Goal: Task Accomplishment & Management: Complete application form

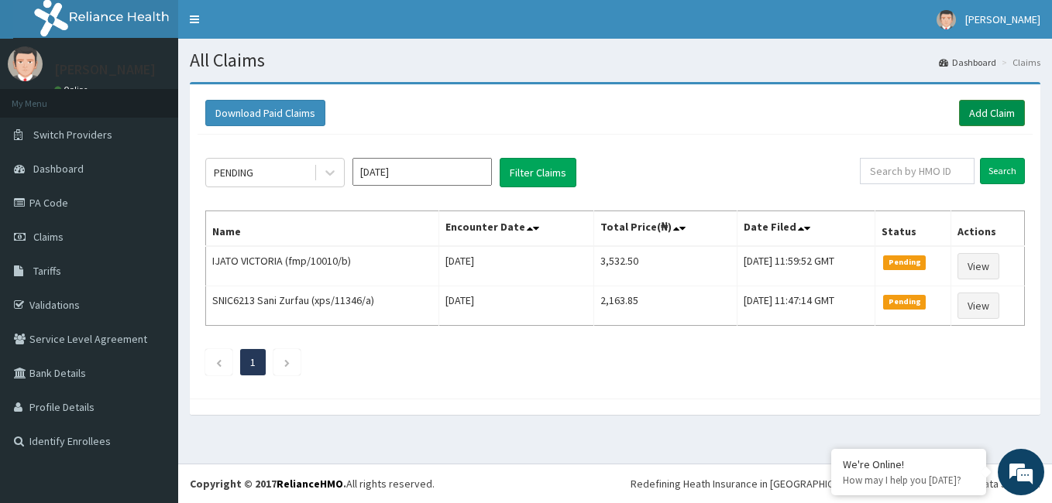
click at [989, 113] on link "Add Claim" at bounding box center [992, 113] width 66 height 26
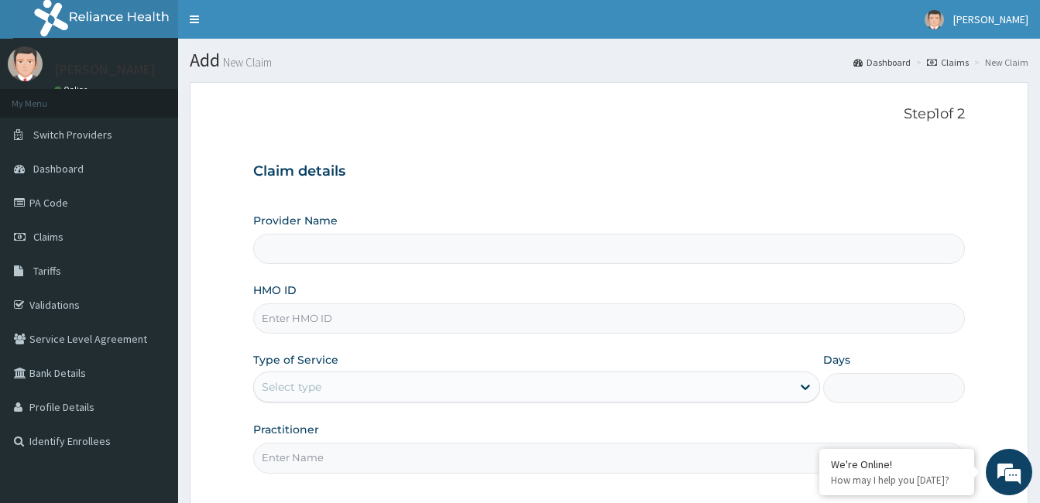
type input "[GEOGRAPHIC_DATA]"
click at [432, 324] on input "HMO ID" at bounding box center [609, 319] width 712 height 30
type input "fmp/10219/b"
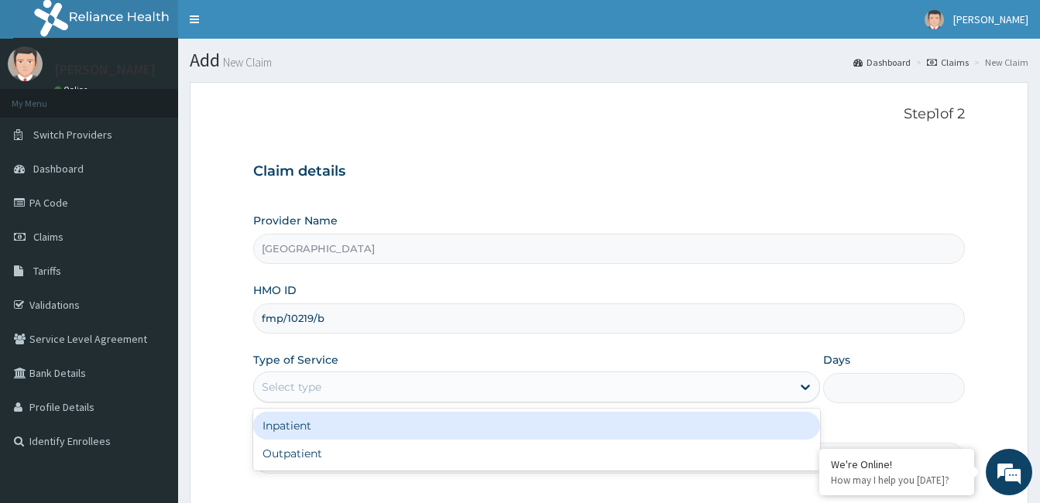
click at [414, 388] on div "Select type" at bounding box center [523, 387] width 538 height 25
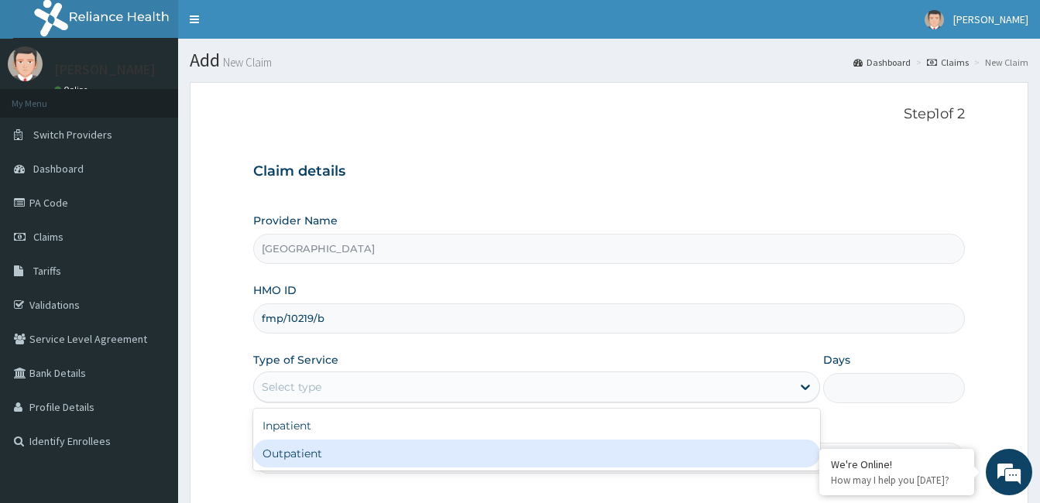
click at [407, 449] on div "Outpatient" at bounding box center [536, 454] width 567 height 28
type input "1"
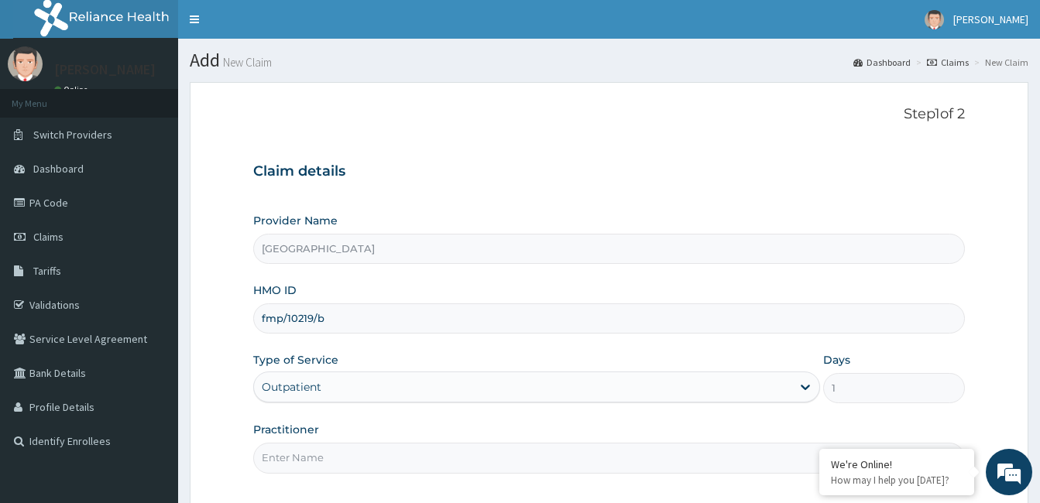
click at [417, 464] on input "Practitioner" at bounding box center [609, 458] width 712 height 30
type input "[PERSON_NAME]"
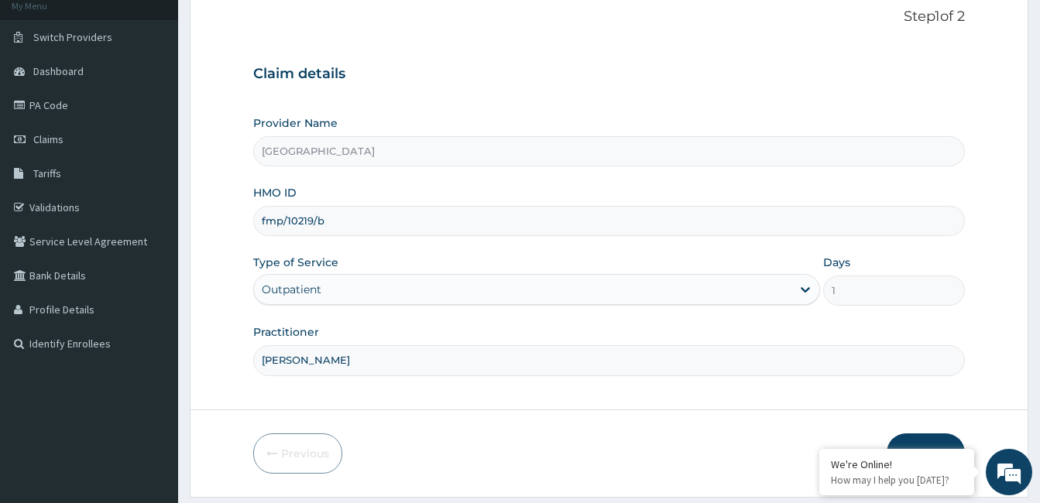
scroll to position [143, 0]
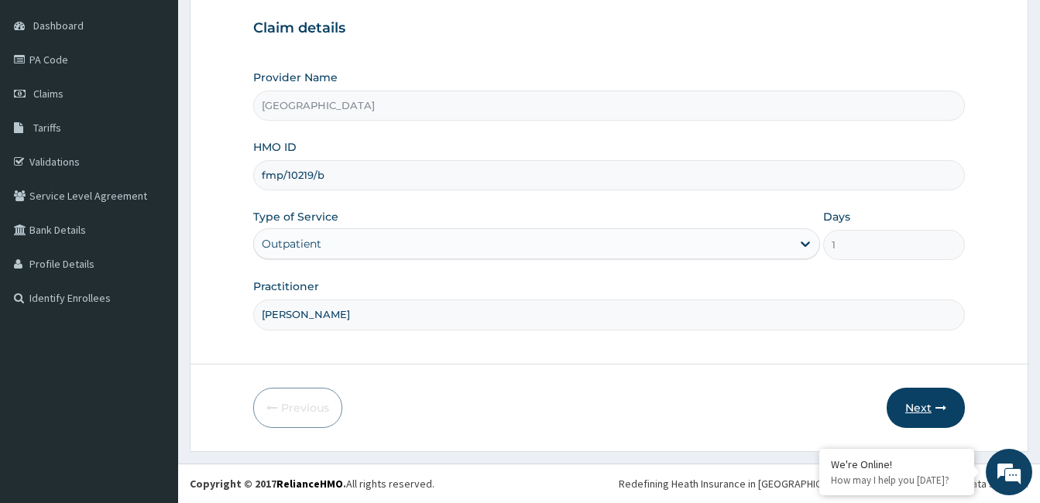
click at [912, 409] on button "Next" at bounding box center [926, 408] width 78 height 40
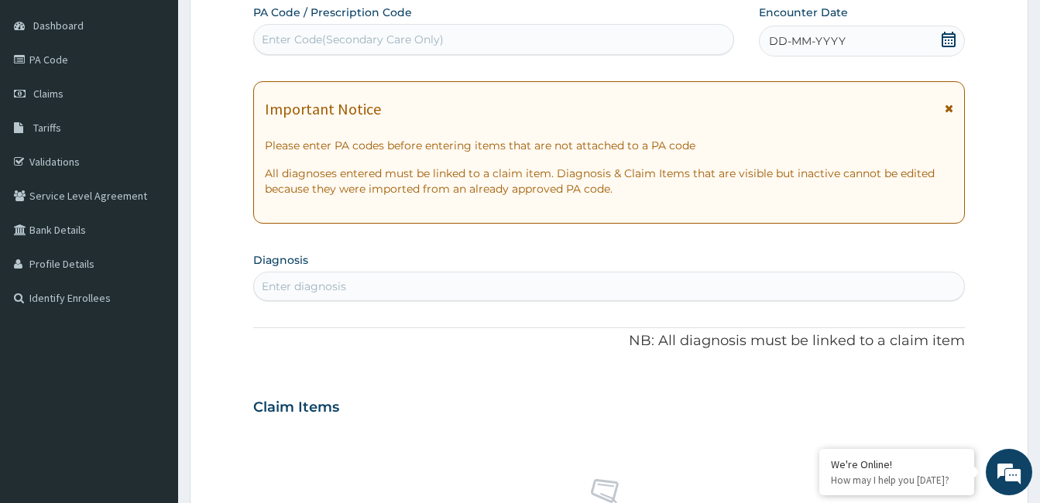
click at [912, 409] on div "Claim Items" at bounding box center [609, 404] width 712 height 40
click at [947, 35] on icon at bounding box center [948, 39] width 15 height 15
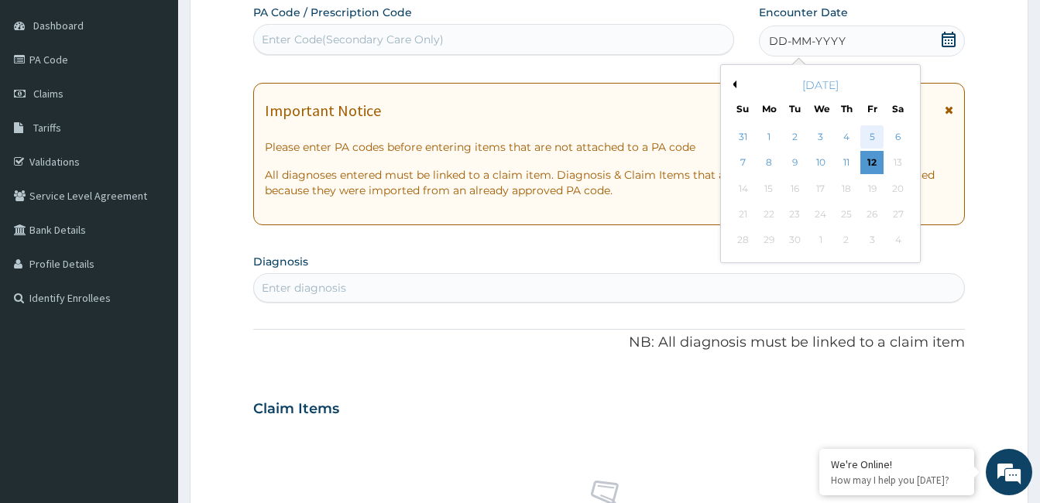
click at [877, 136] on div "5" at bounding box center [872, 136] width 23 height 23
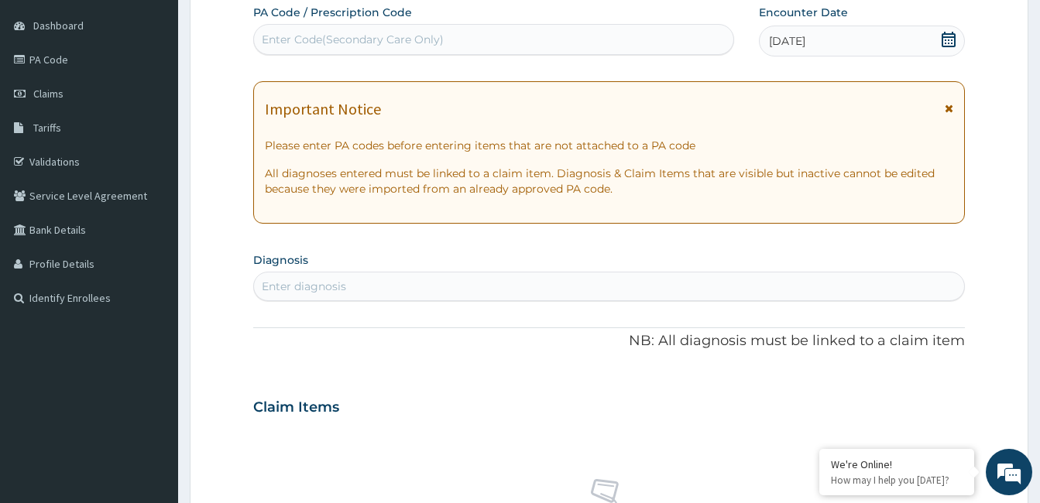
click at [323, 280] on div "Enter diagnosis" at bounding box center [304, 286] width 84 height 15
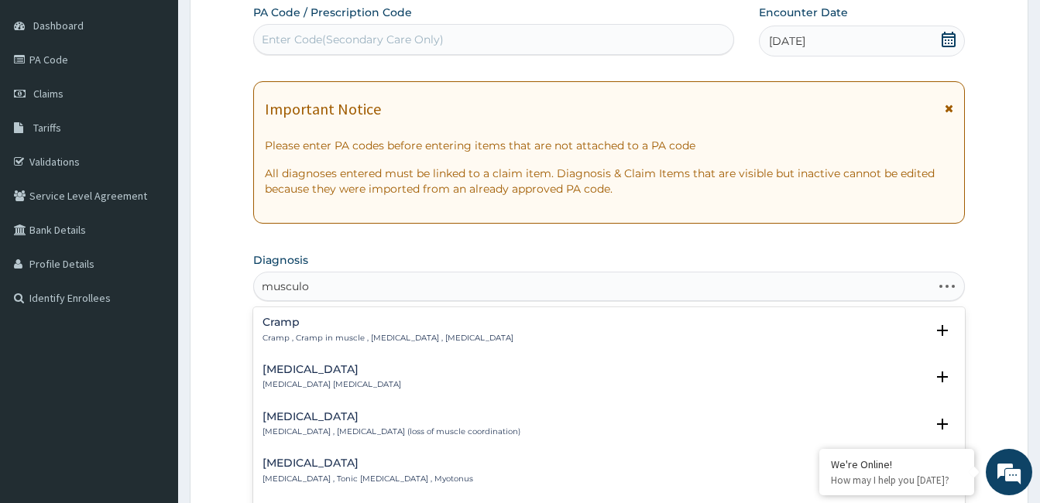
type input "musculos"
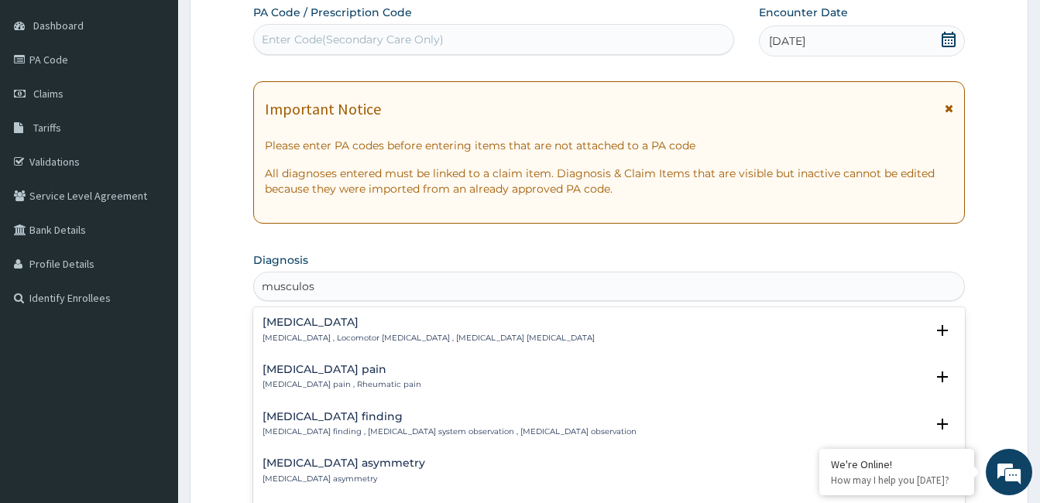
click at [280, 365] on h4 "Musculoskeletal pain" at bounding box center [342, 370] width 159 height 12
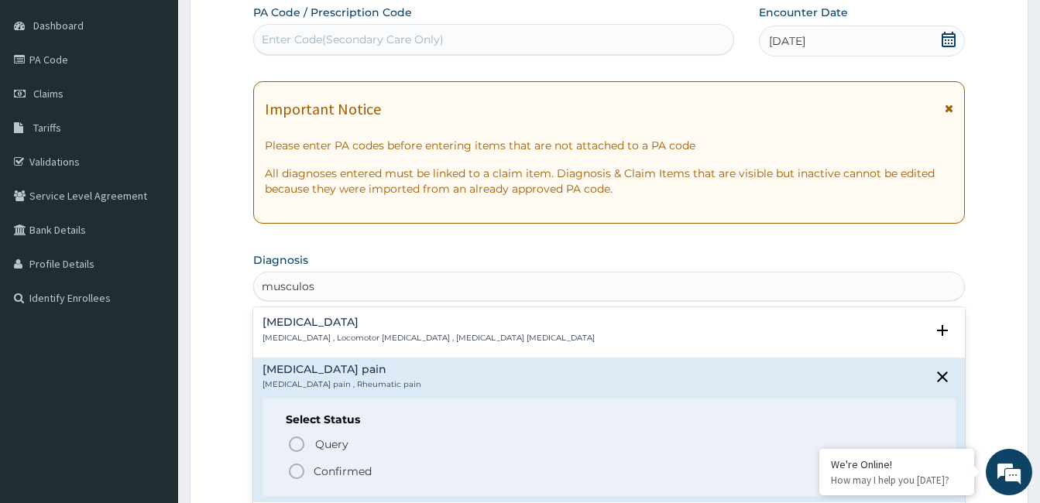
click at [294, 469] on icon "status option filled" at bounding box center [296, 471] width 19 height 19
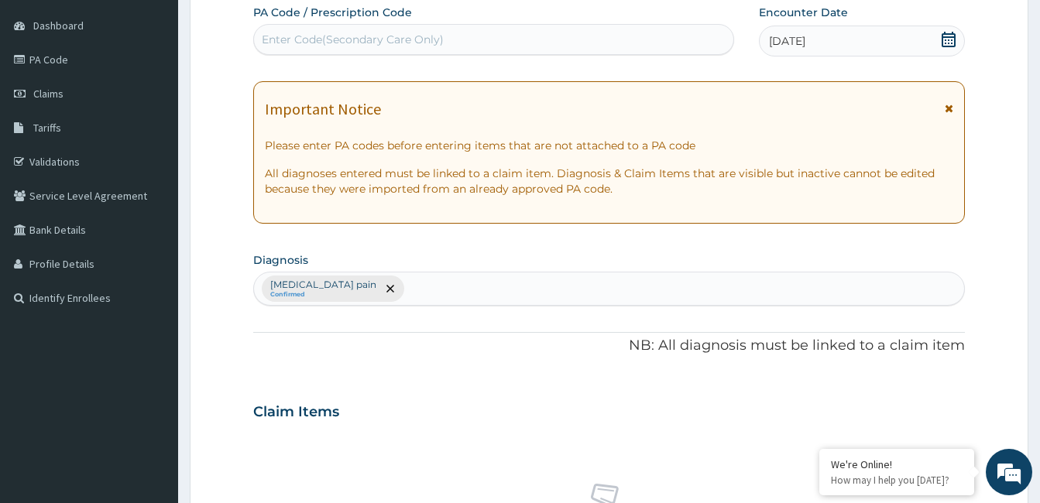
scroll to position [583, 0]
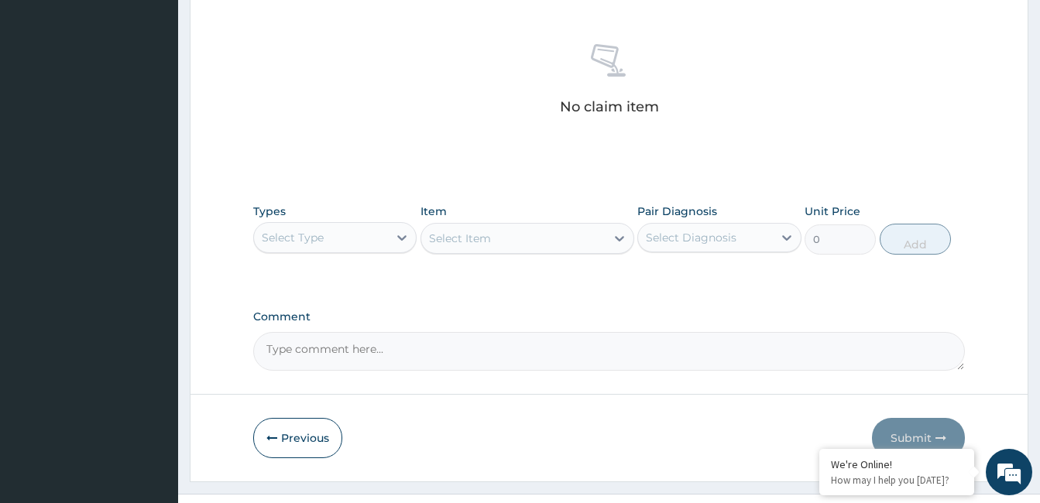
click at [340, 241] on div "Select Type" at bounding box center [321, 237] width 134 height 25
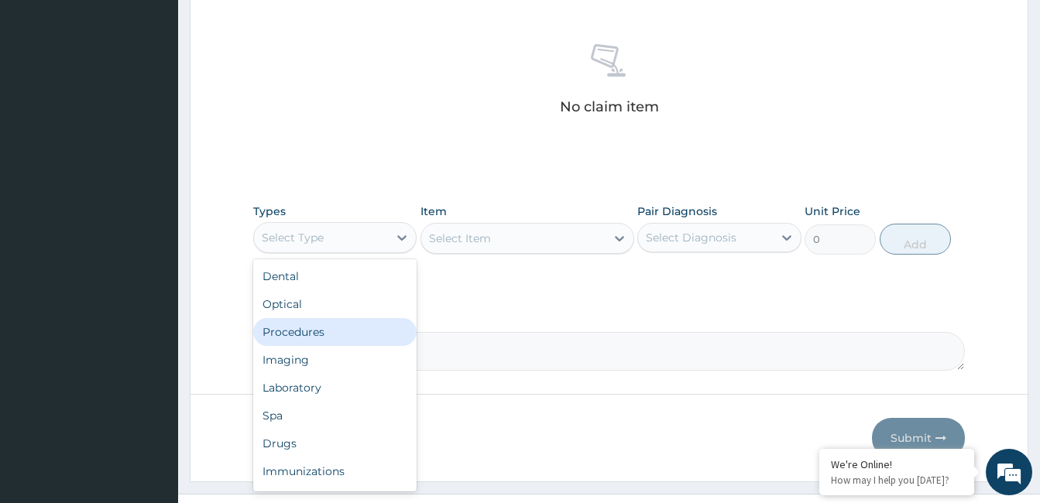
click at [344, 333] on div "Procedures" at bounding box center [334, 332] width 163 height 28
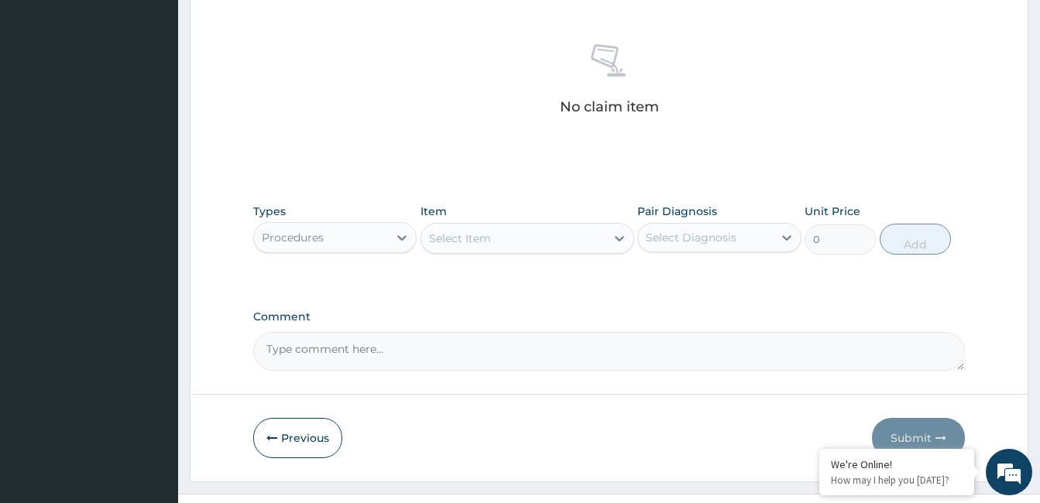
click at [585, 243] on div "Select Item" at bounding box center [513, 238] width 184 height 25
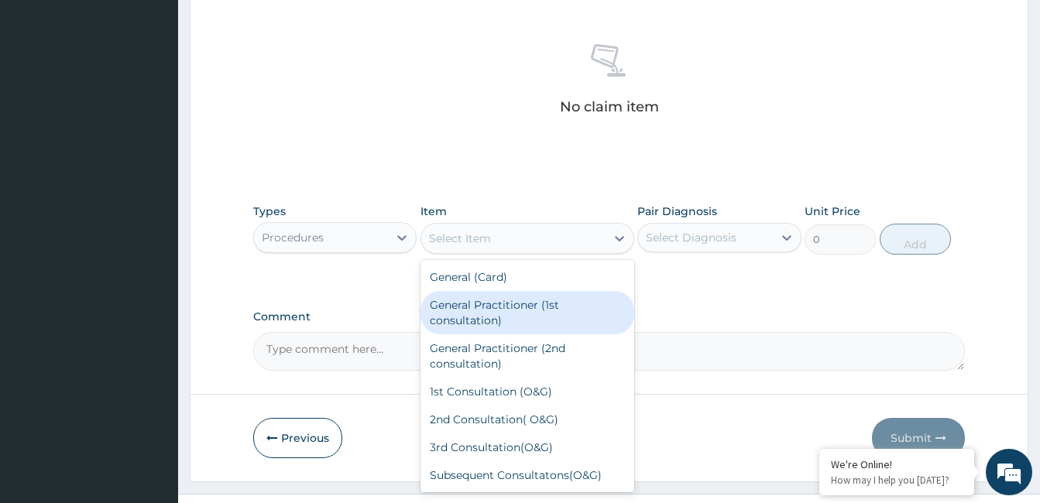
click at [579, 311] on div "General Practitioner (1st consultation)" at bounding box center [528, 312] width 214 height 43
type input "1500"
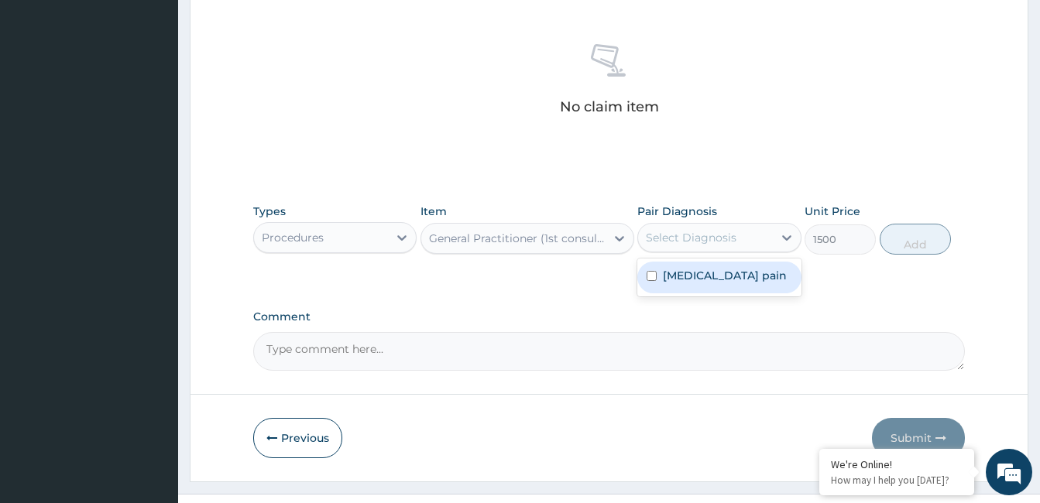
click at [755, 237] on div "Select Diagnosis" at bounding box center [705, 237] width 134 height 25
click at [760, 272] on label "Musculoskeletal pain" at bounding box center [725, 275] width 124 height 15
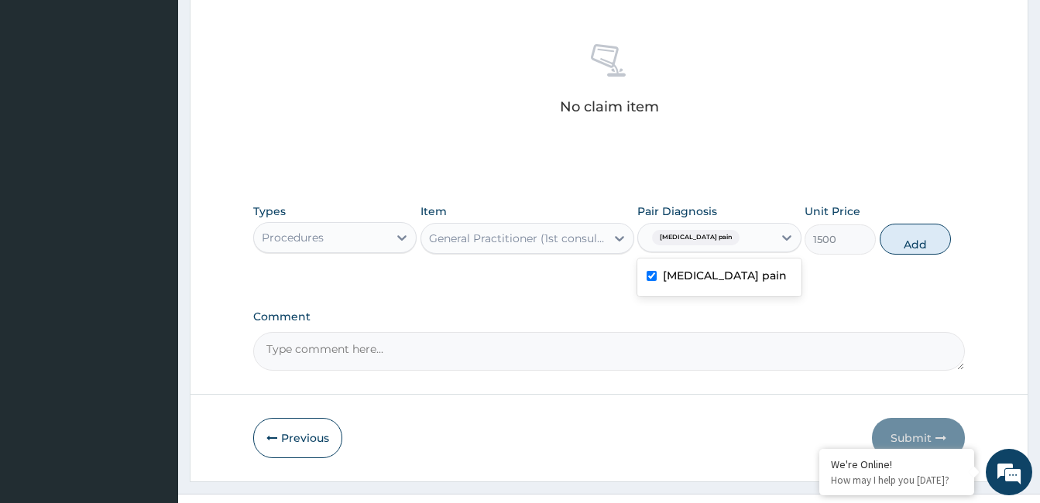
checkbox input "true"
click at [907, 244] on button "Add" at bounding box center [915, 239] width 71 height 31
type input "0"
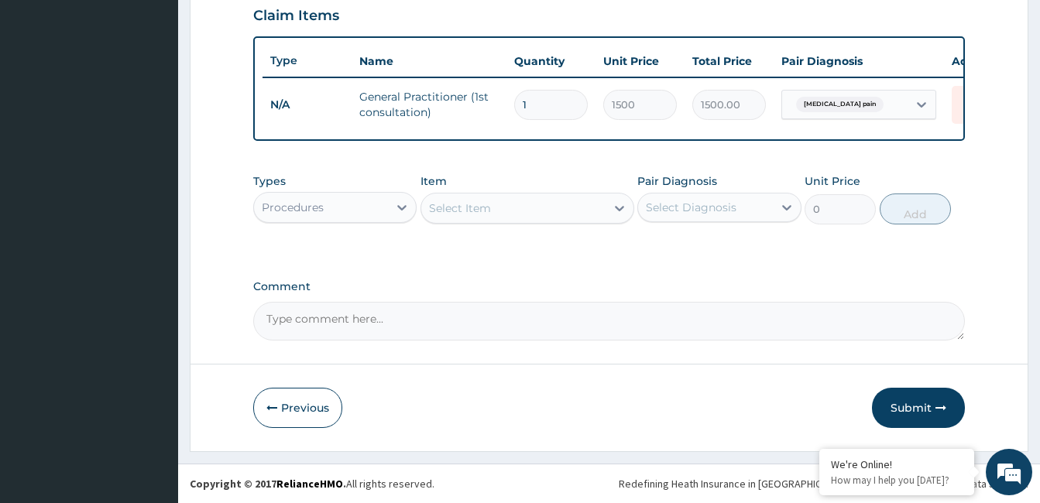
scroll to position [552, 0]
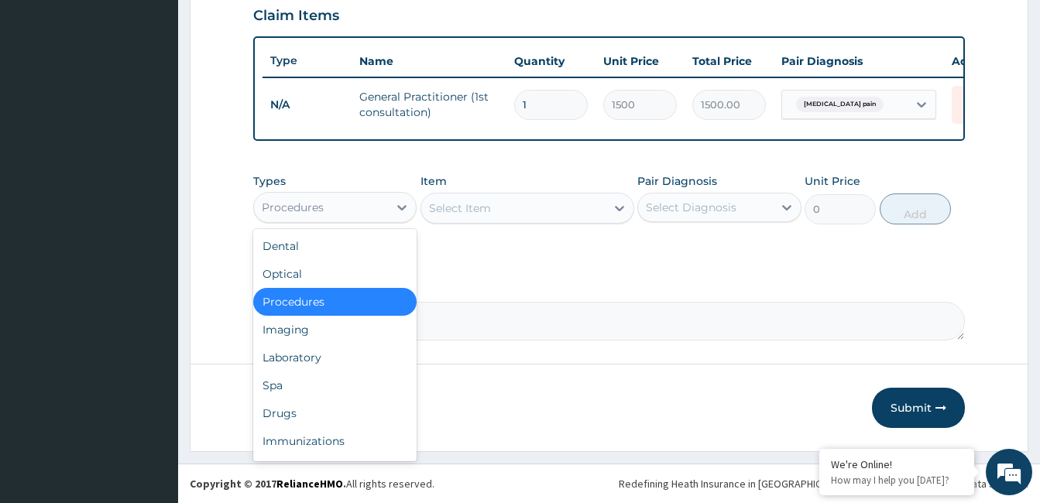
click at [328, 203] on div "Procedures" at bounding box center [321, 207] width 134 height 25
click at [322, 405] on div "Drugs" at bounding box center [334, 414] width 163 height 28
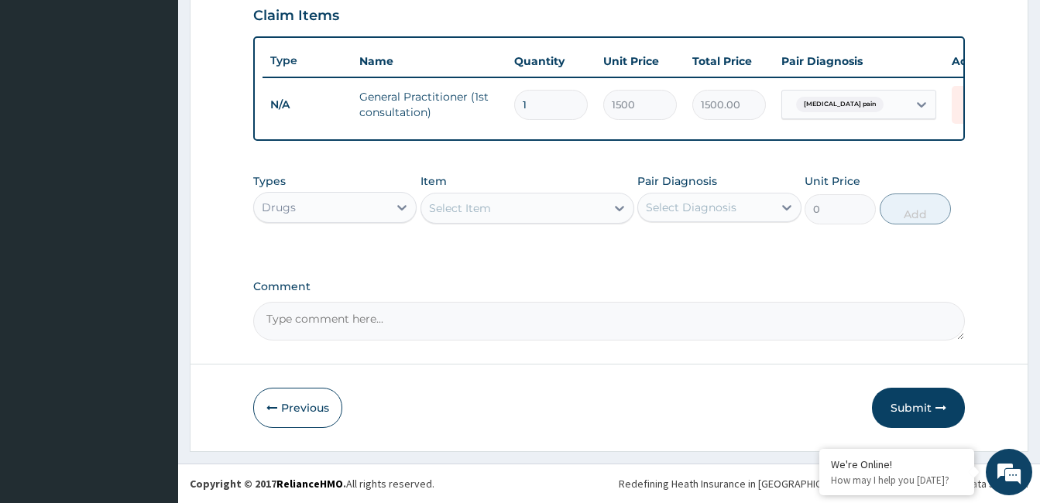
click at [596, 208] on div "Select Item" at bounding box center [513, 208] width 184 height 25
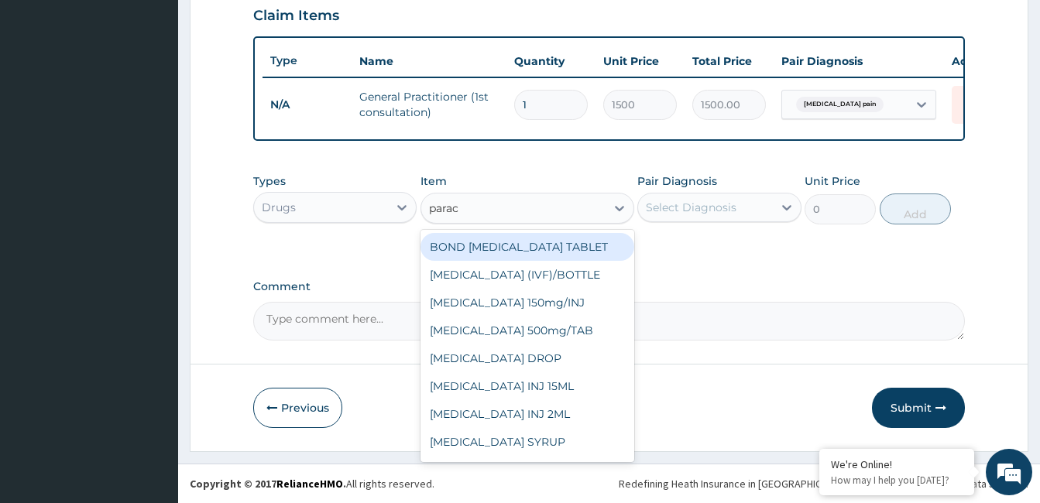
type input "parace"
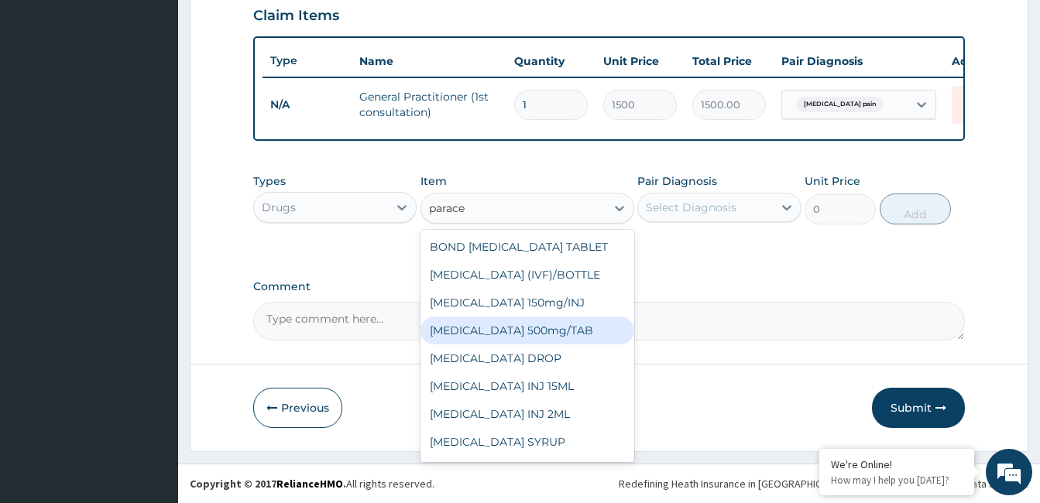
click at [554, 333] on div "PARACETAMOL 500mg/TAB" at bounding box center [528, 331] width 214 height 28
type input "5.25"
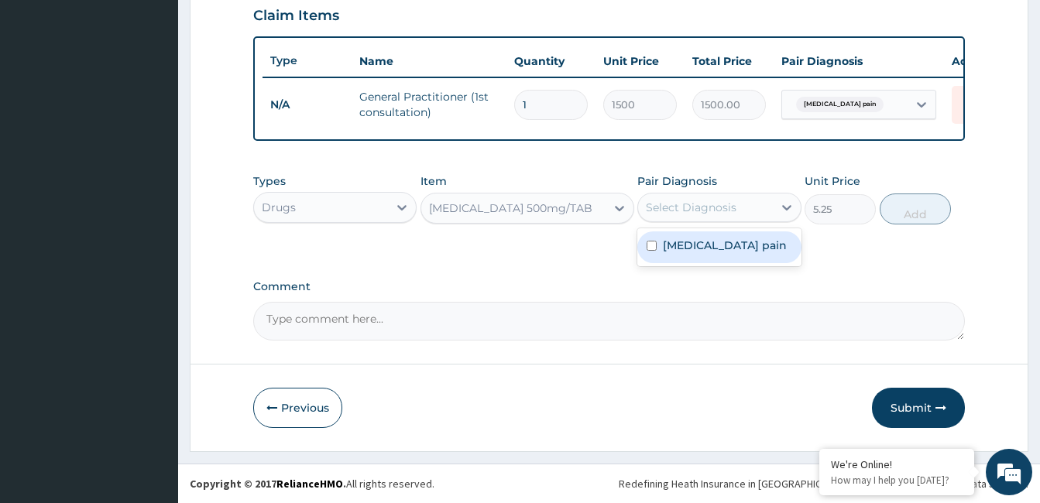
click at [771, 204] on div "Select Diagnosis" at bounding box center [705, 207] width 134 height 25
click at [772, 250] on label "Musculoskeletal pain" at bounding box center [725, 245] width 124 height 15
checkbox input "true"
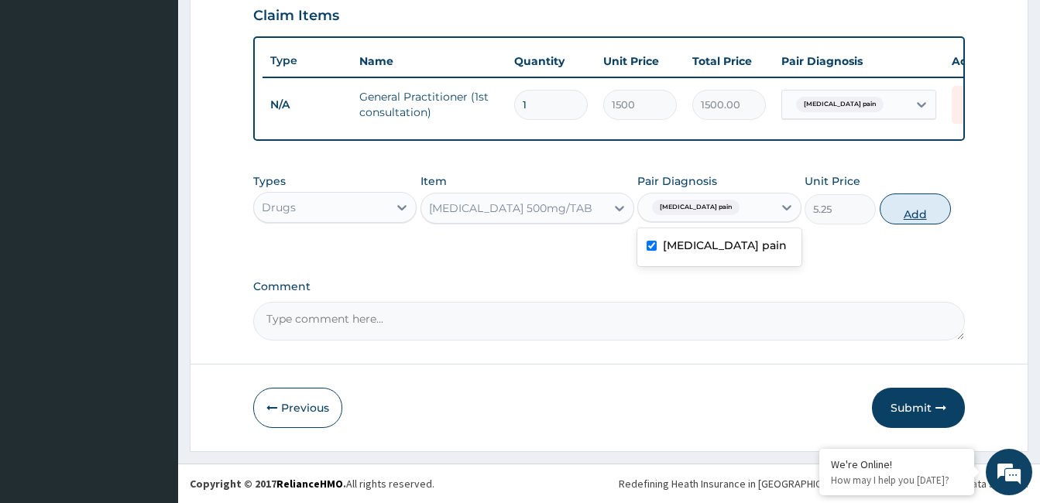
click at [910, 211] on button "Add" at bounding box center [915, 209] width 71 height 31
type input "0"
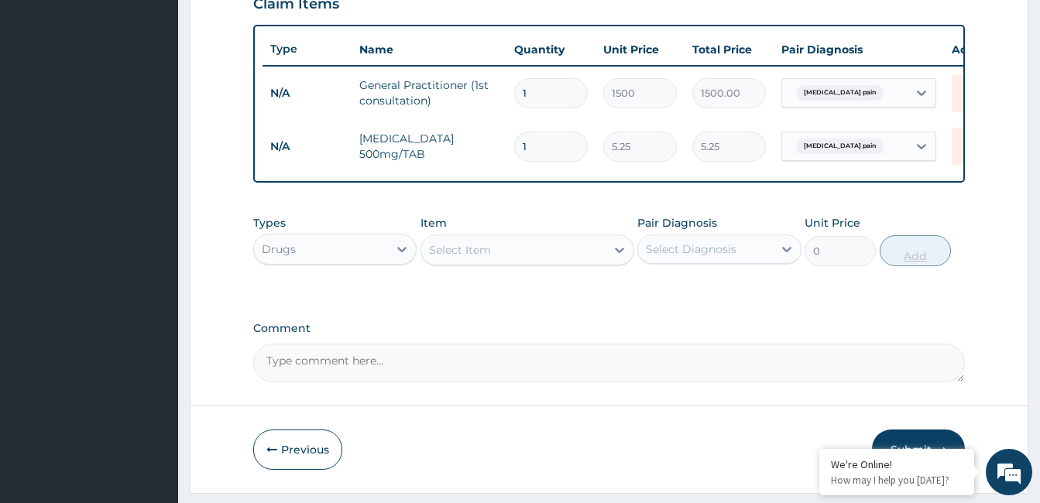
type input "18"
type input "94.50"
type input "18"
click at [525, 258] on div "Select Item" at bounding box center [513, 250] width 184 height 25
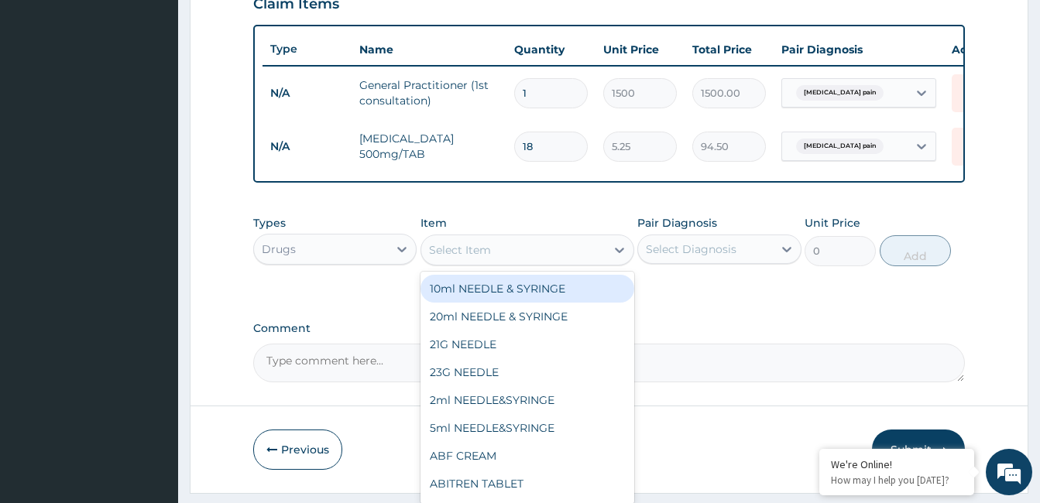
type input "s"
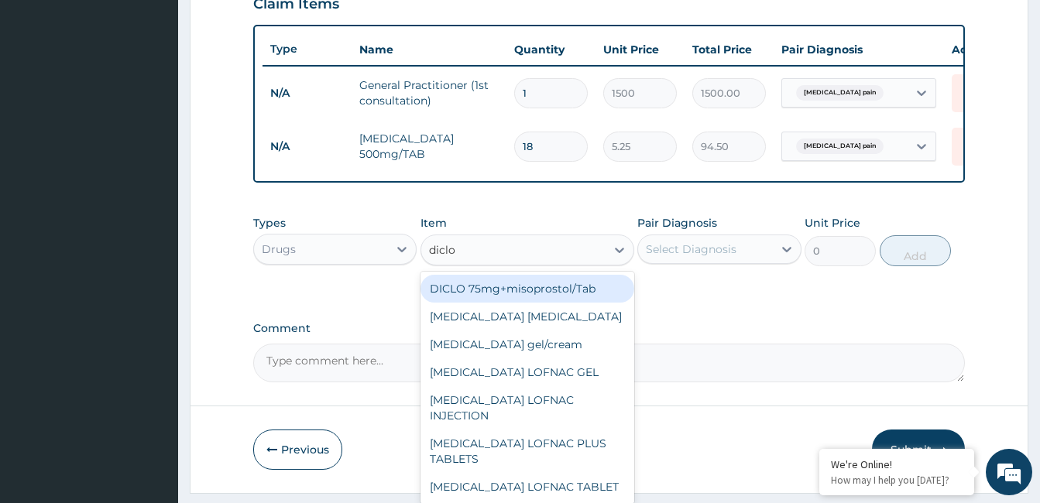
type input "diclof"
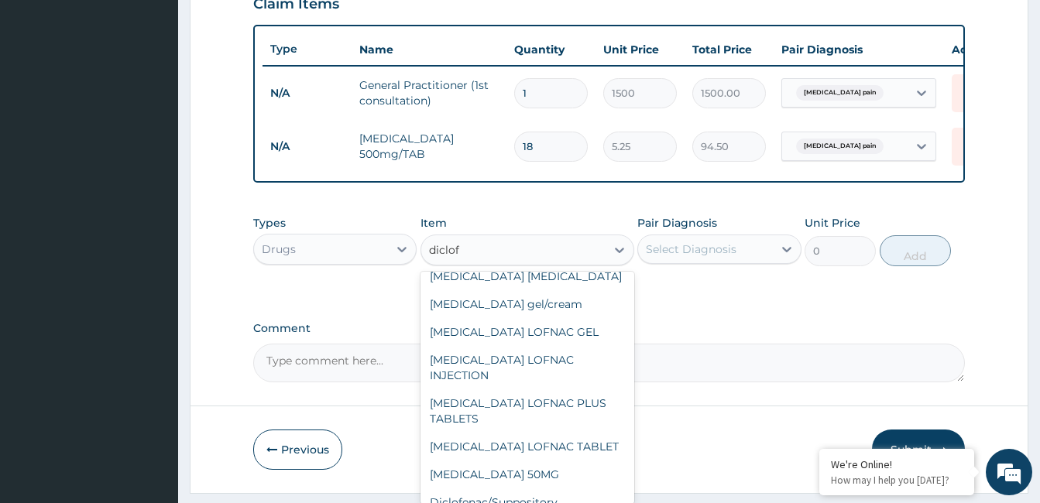
scroll to position [0, 0]
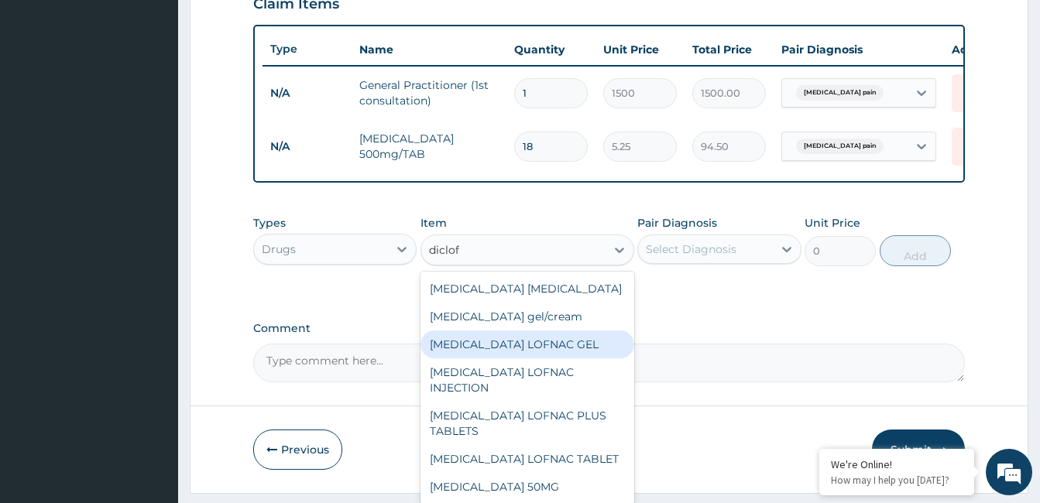
click at [574, 350] on div "Diclofenac LOFNAC GEL" at bounding box center [528, 345] width 214 height 28
type input "262.5"
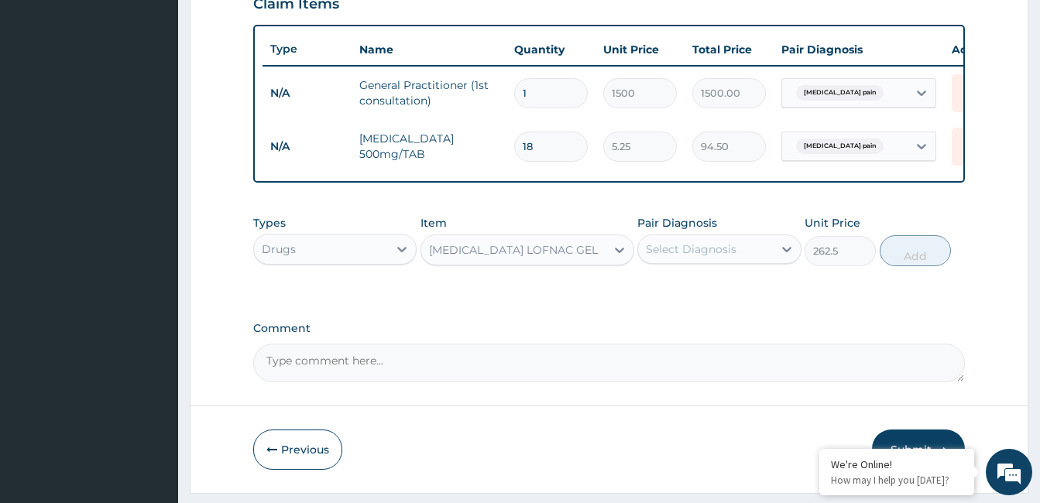
click at [729, 257] on div "Select Diagnosis" at bounding box center [691, 249] width 91 height 15
click at [747, 295] on label "Musculoskeletal pain" at bounding box center [725, 287] width 124 height 15
checkbox input "true"
click at [923, 266] on button "Add" at bounding box center [915, 250] width 71 height 31
type input "0"
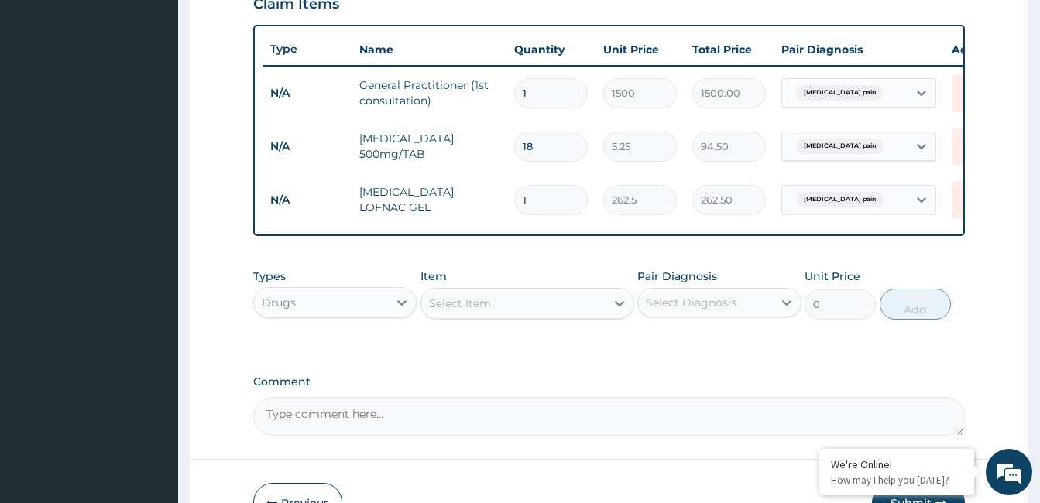
click at [469, 311] on div "Select Item" at bounding box center [460, 303] width 62 height 15
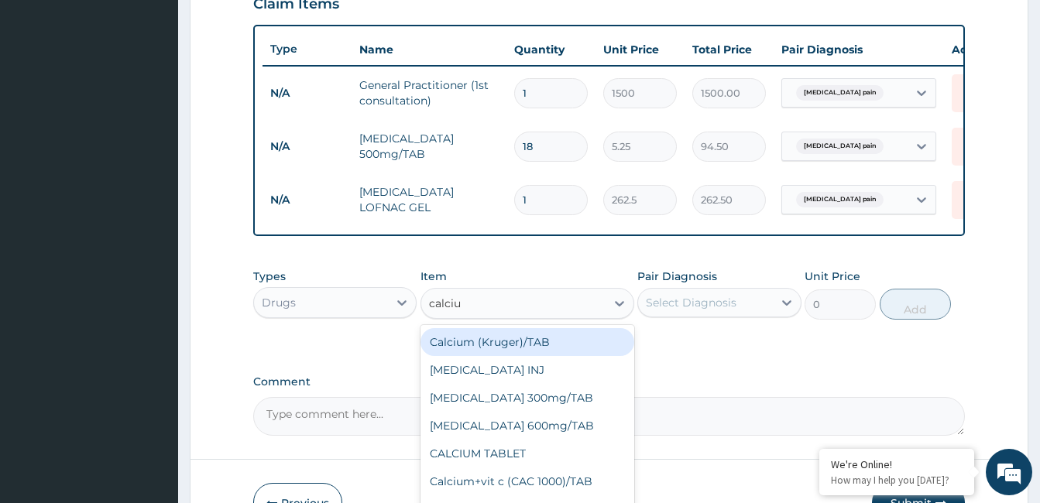
type input "calcium"
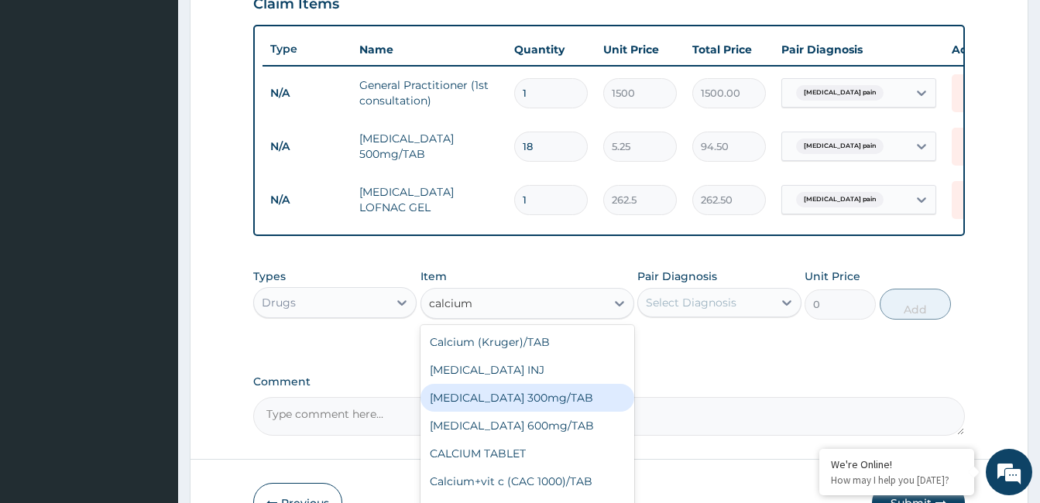
click at [531, 406] on div "Calcium lactate 300mg/TAB" at bounding box center [528, 398] width 214 height 28
type input "34.12"
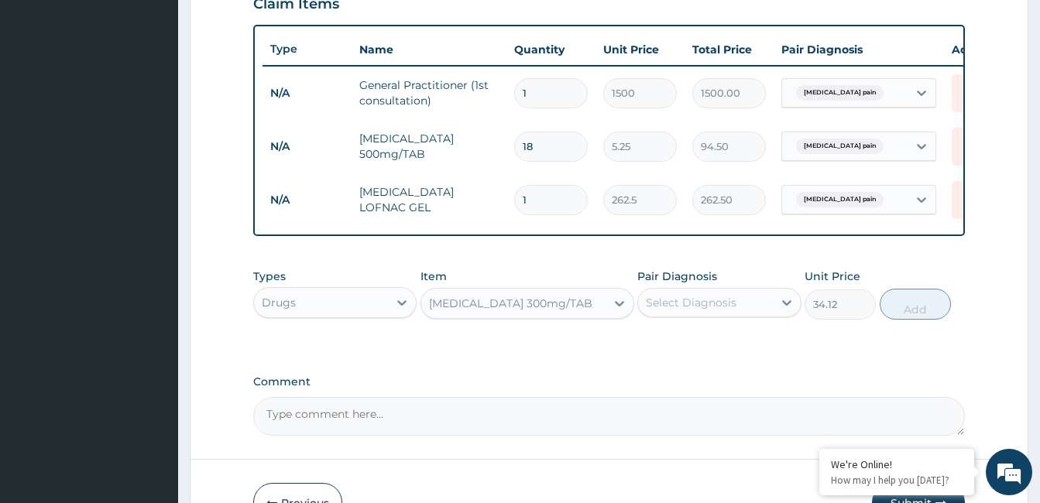
click at [730, 311] on div "Select Diagnosis" at bounding box center [691, 302] width 91 height 15
click at [743, 349] on label "Musculoskeletal pain" at bounding box center [725, 340] width 124 height 15
checkbox input "true"
click at [923, 305] on button "Add" at bounding box center [915, 304] width 71 height 31
type input "0"
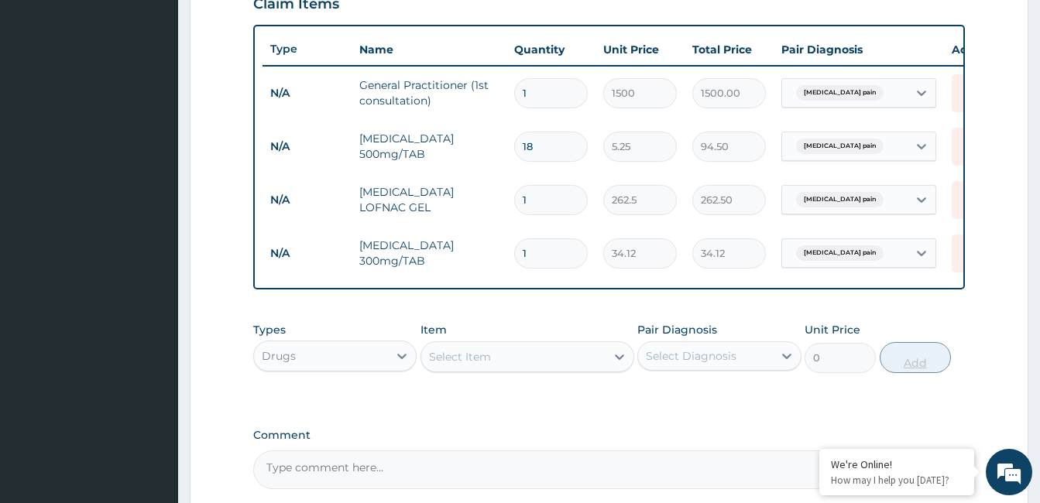
type input "15"
type input "511.80"
type input "15"
click at [493, 366] on div "Select Item" at bounding box center [513, 357] width 184 height 25
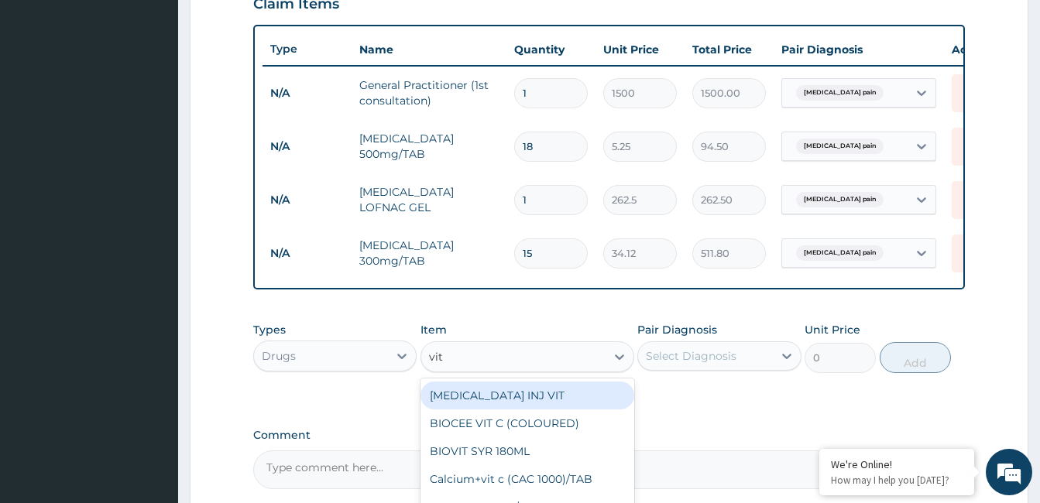
type input "vit b"
click at [538, 410] on div "VIT B.co/TAB" at bounding box center [528, 396] width 214 height 28
type input "13.12"
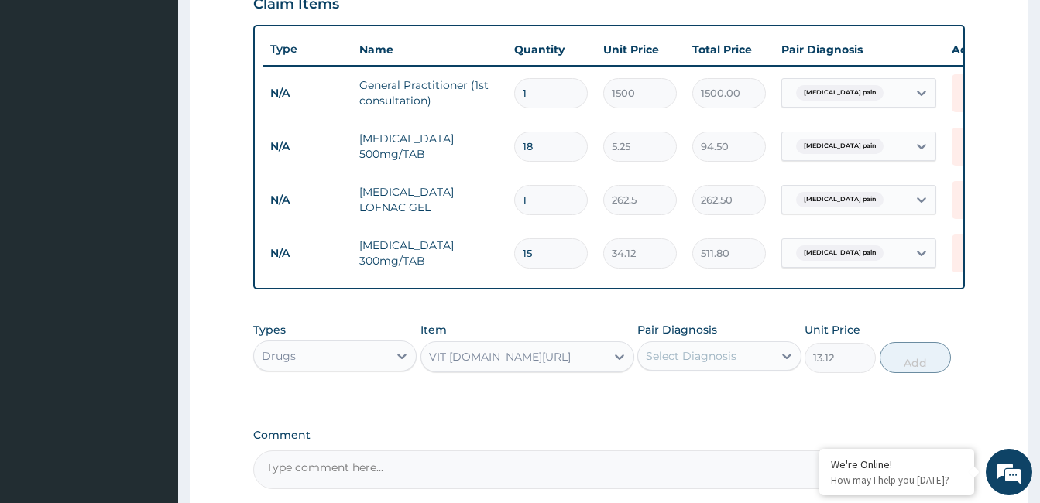
click at [728, 364] on div "Select Diagnosis" at bounding box center [691, 356] width 91 height 15
click at [736, 402] on label "Musculoskeletal pain" at bounding box center [725, 394] width 124 height 15
checkbox input "true"
click at [905, 370] on button "Add" at bounding box center [915, 357] width 71 height 31
type input "0"
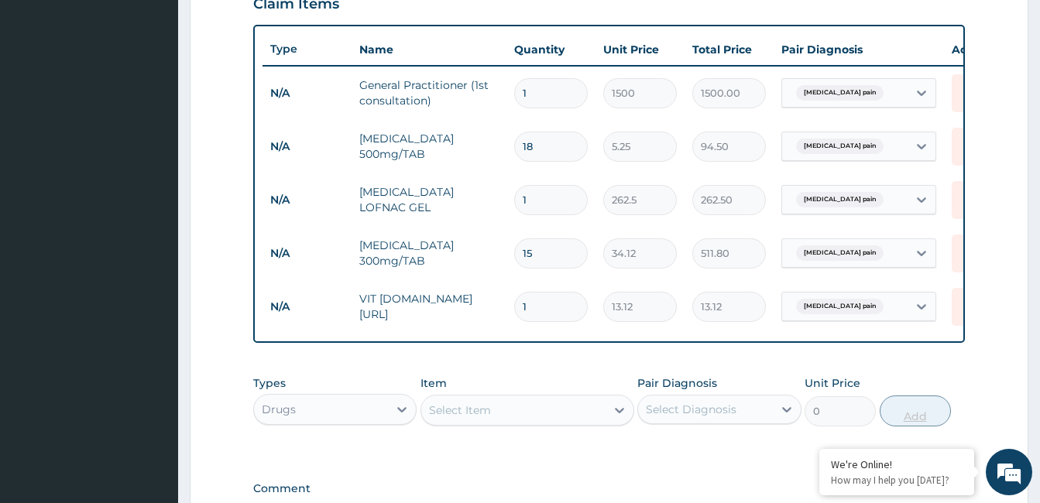
type input "15"
type input "196.80"
type input "15"
click at [521, 419] on div "Select Item" at bounding box center [513, 410] width 184 height 25
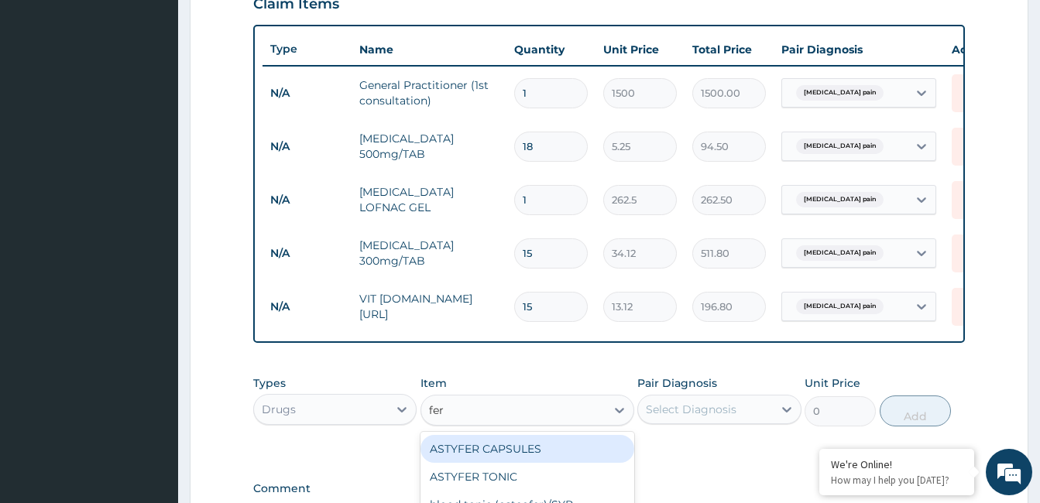
type input "ferr"
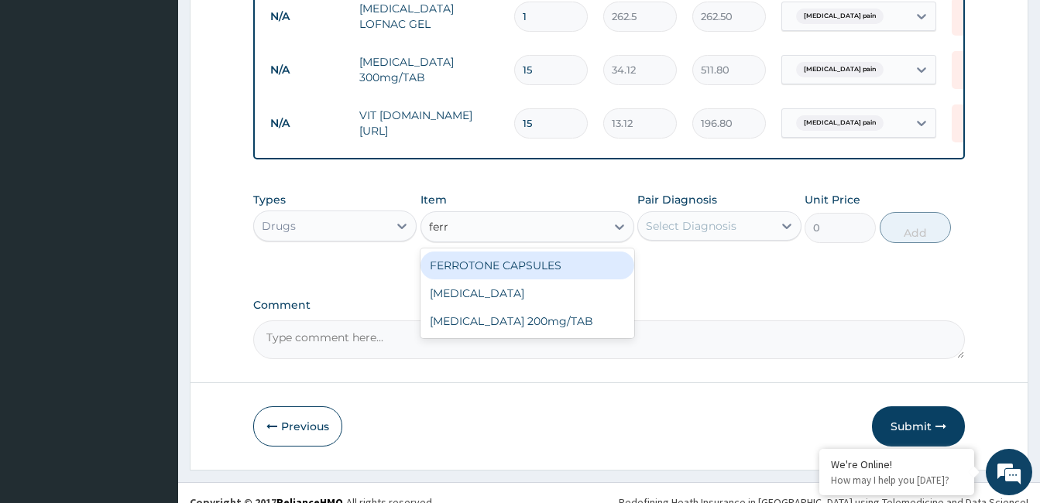
scroll to position [737, 0]
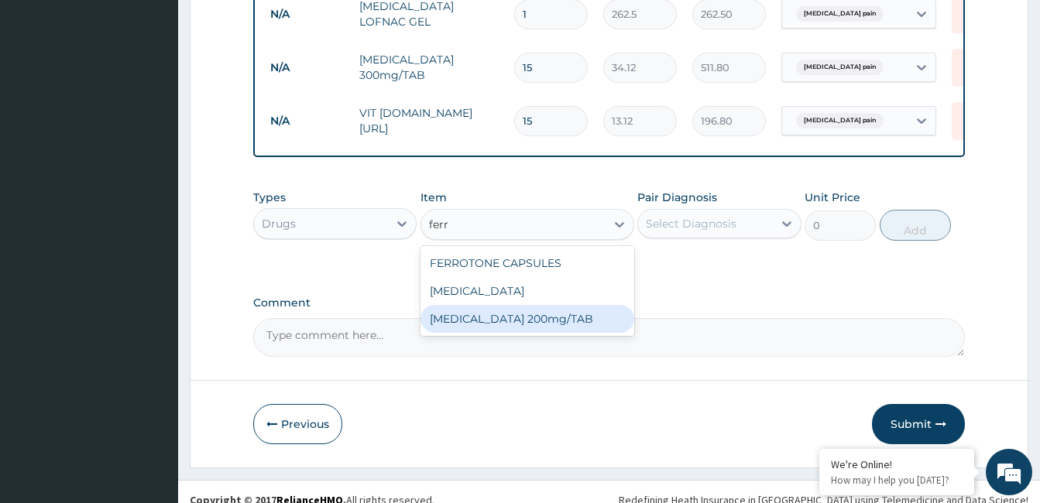
click at [571, 333] on div "FERROUS SULPHATE 200mg/TAB" at bounding box center [528, 319] width 214 height 28
type input "3.15"
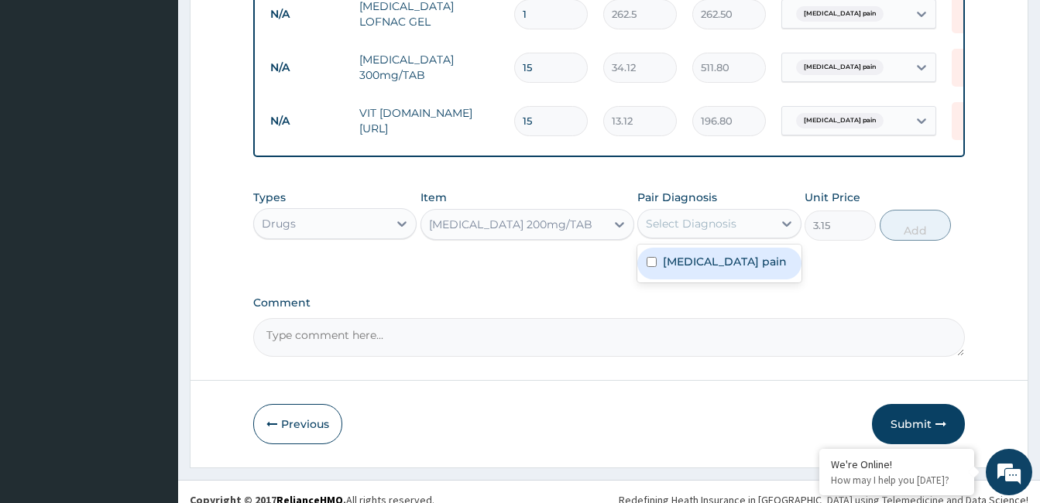
click at [725, 232] on div "Select Diagnosis" at bounding box center [691, 223] width 91 height 15
click at [727, 265] on label "Musculoskeletal pain" at bounding box center [725, 261] width 124 height 15
checkbox input "true"
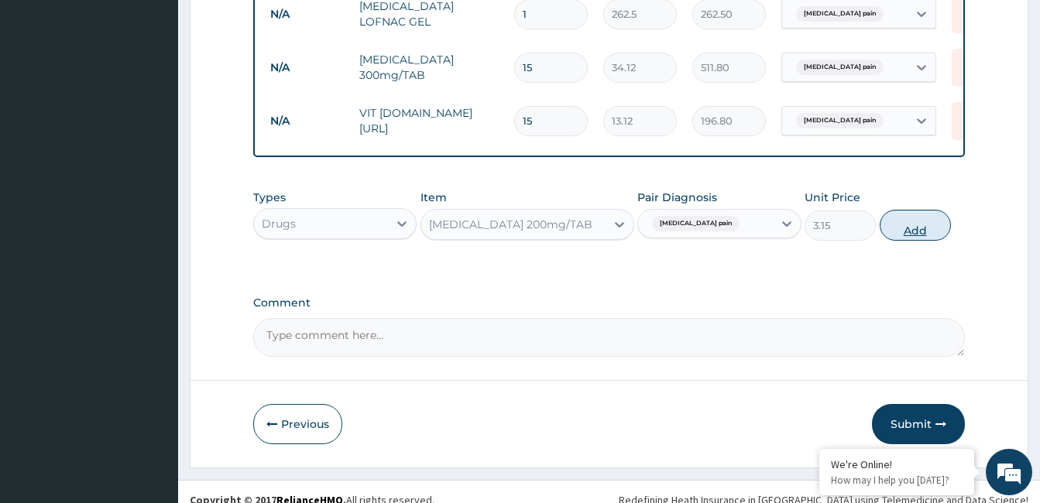
click at [918, 234] on button "Add" at bounding box center [915, 225] width 71 height 31
type input "0"
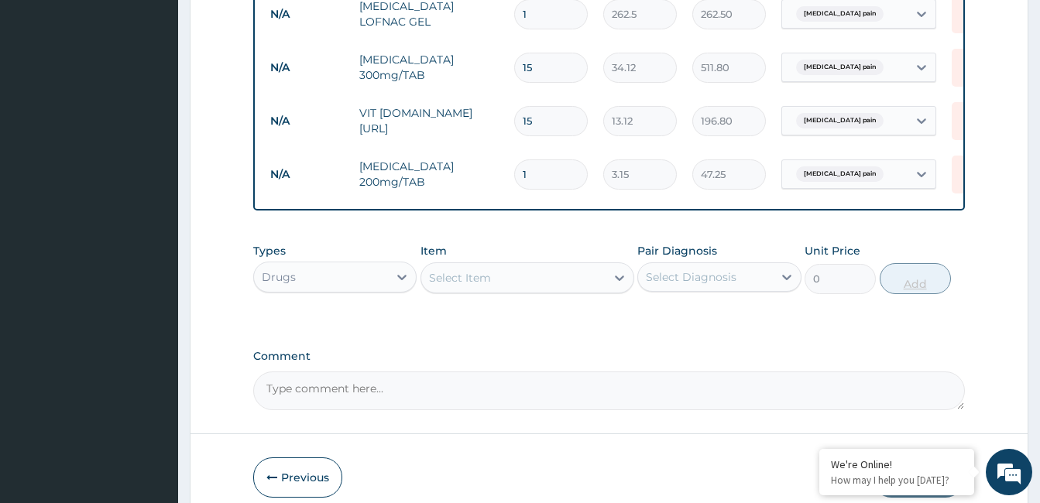
type input "15"
type input "47.25"
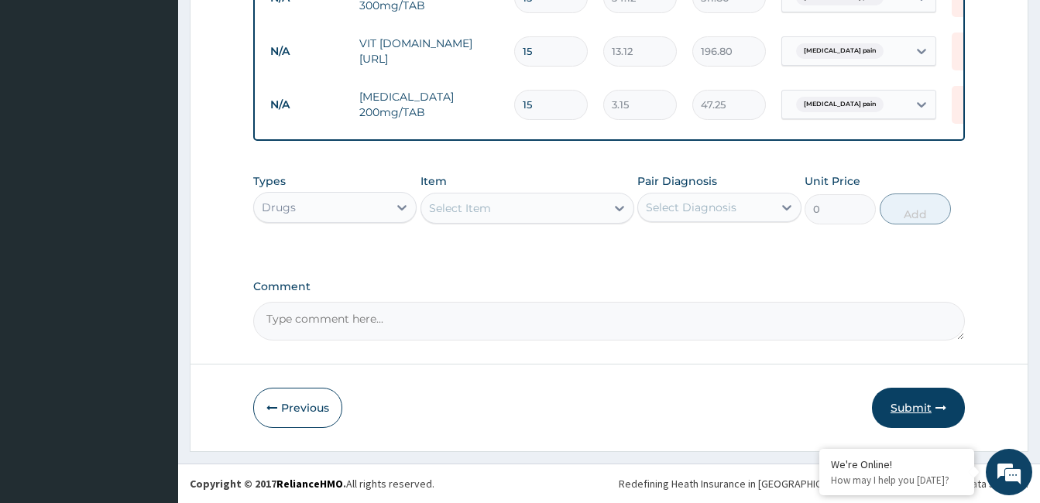
type input "15"
click at [925, 411] on button "Submit" at bounding box center [918, 408] width 93 height 40
